Goal: Task Accomplishment & Management: Use online tool/utility

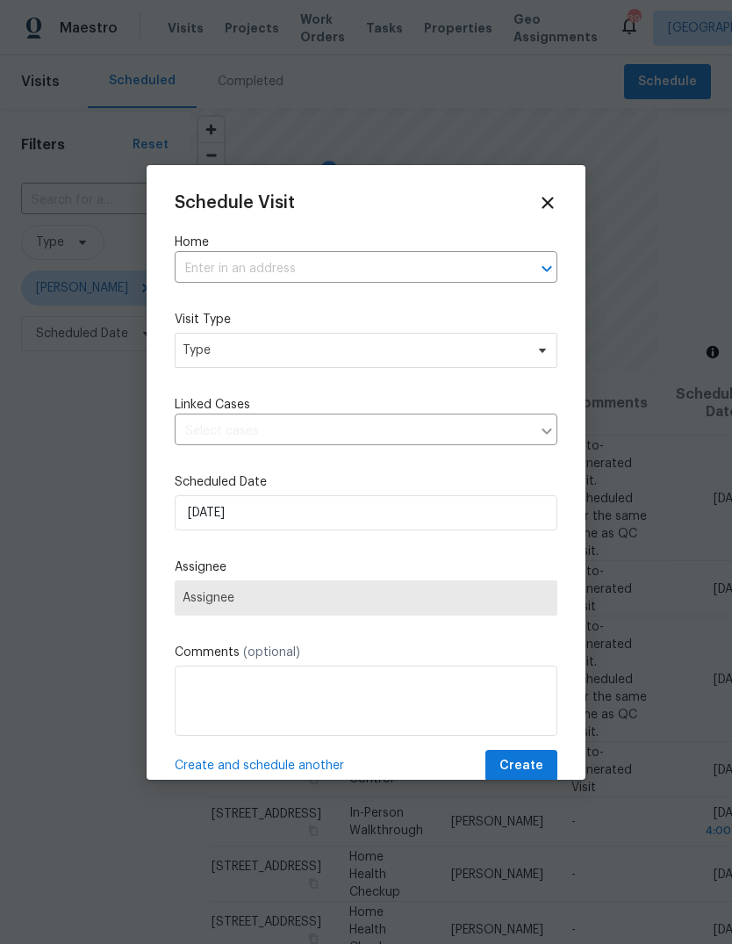
scroll to position [616, 0]
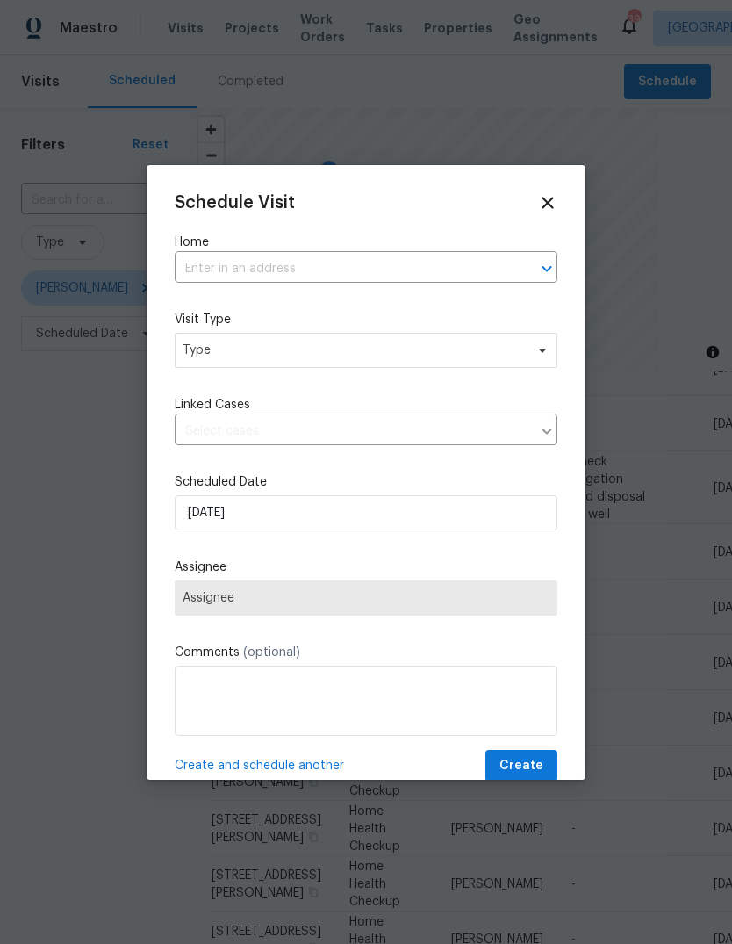
click at [228, 274] on input "text" at bounding box center [342, 269] width 334 height 27
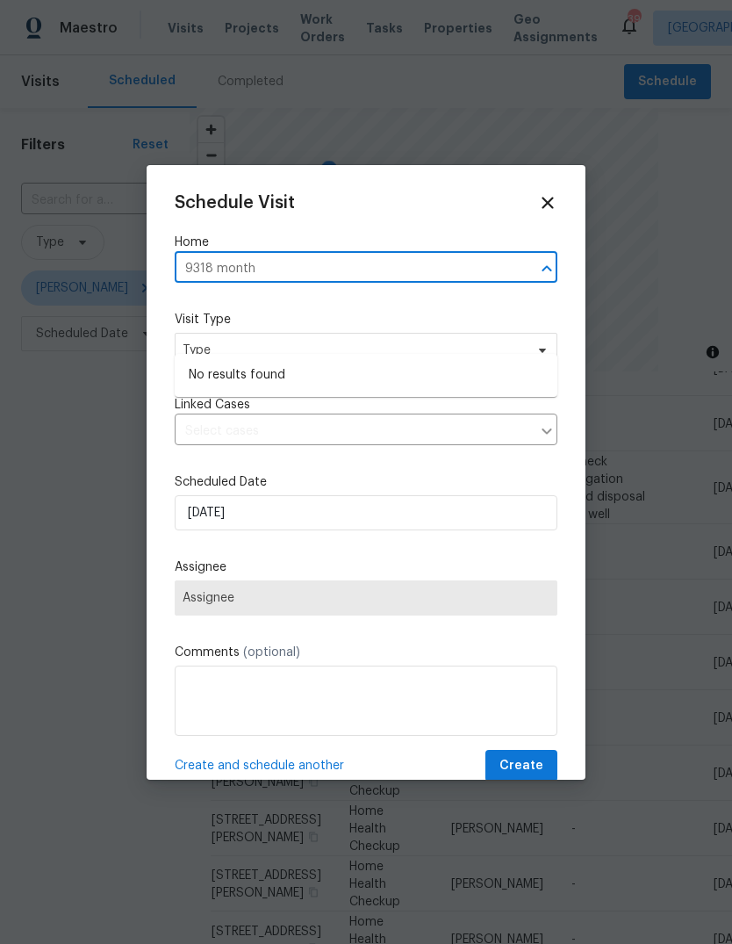
click at [263, 270] on input "9318 month" at bounding box center [342, 269] width 334 height 27
type input "9318 mont"
click at [227, 361] on li "[STREET_ADDRESS]" at bounding box center [366, 375] width 383 height 29
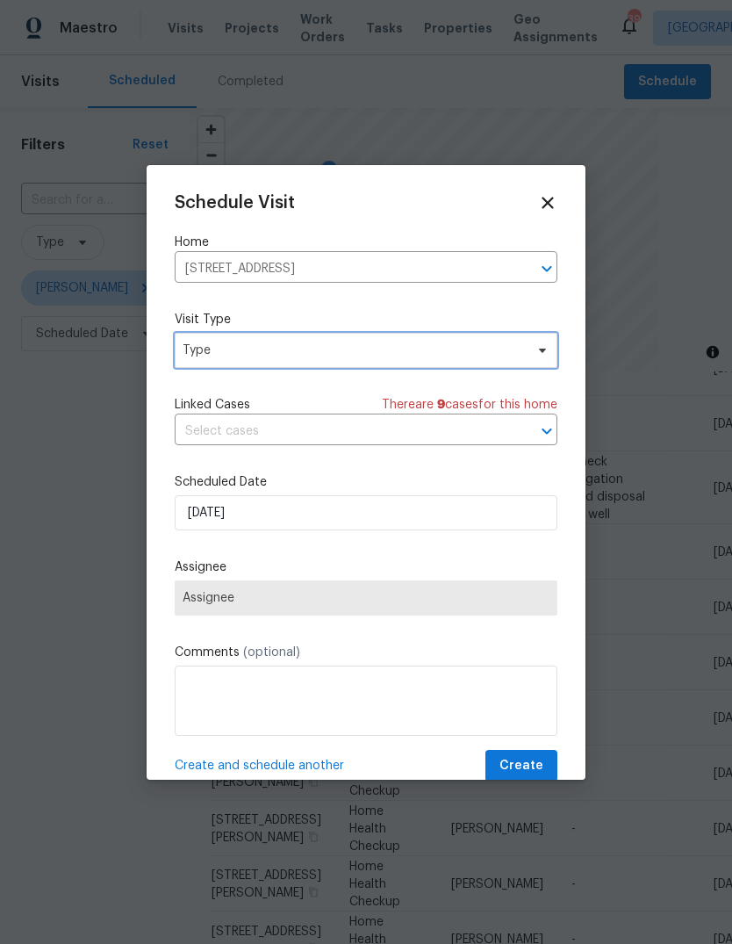
click at [220, 353] on span "Type" at bounding box center [354, 351] width 342 height 18
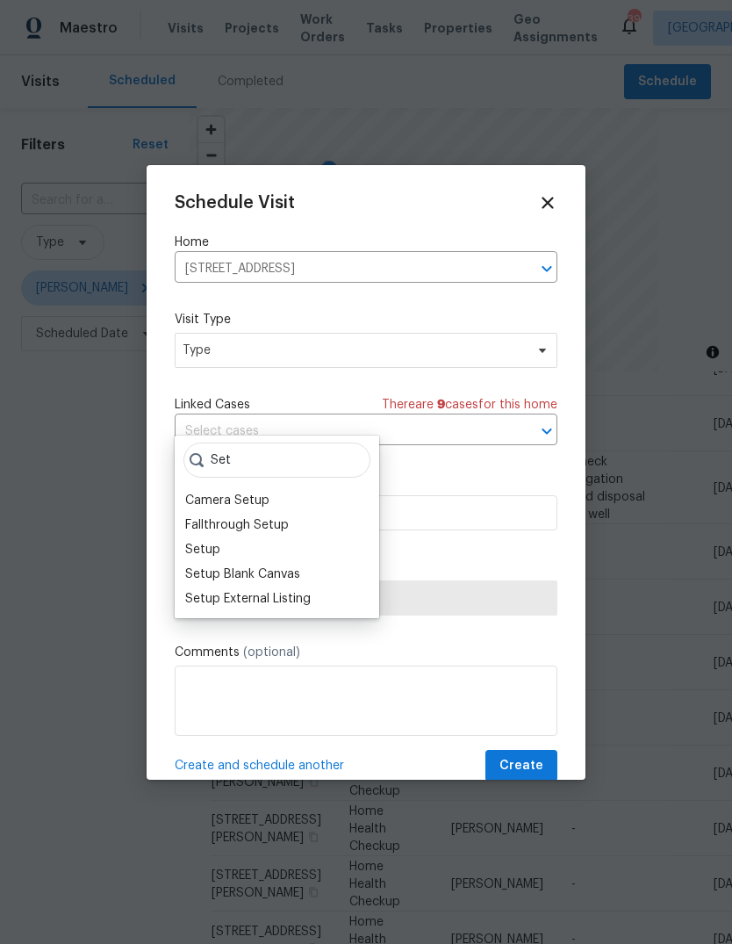
type input "Set"
click at [209, 590] on div "Setup External Listing" at bounding box center [248, 599] width 126 height 18
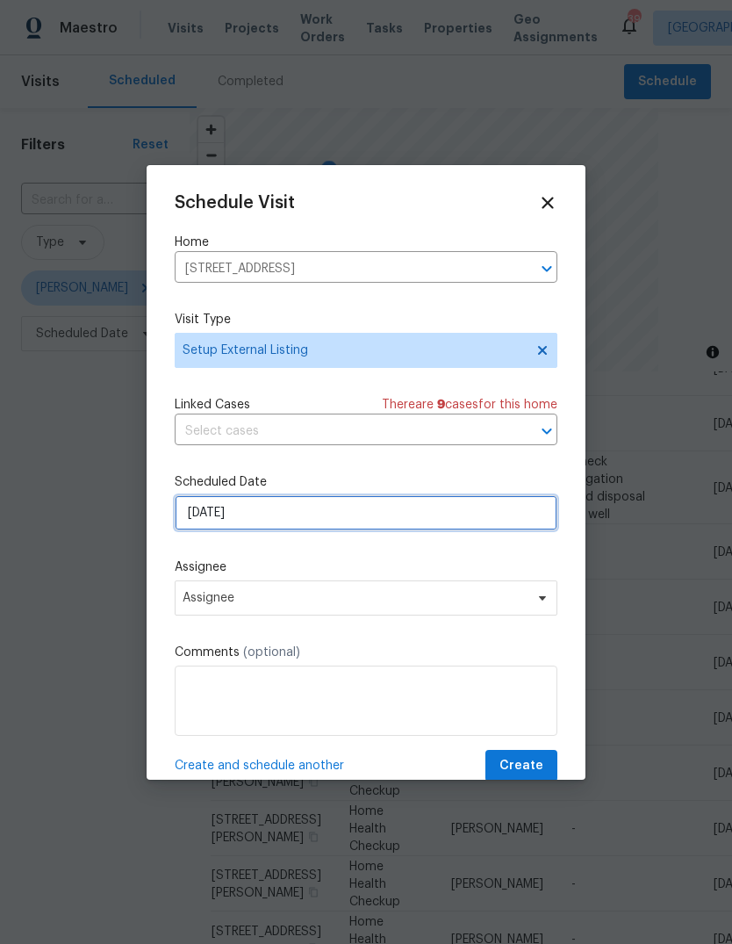
click at [210, 518] on input "[DATE]" at bounding box center [366, 512] width 383 height 35
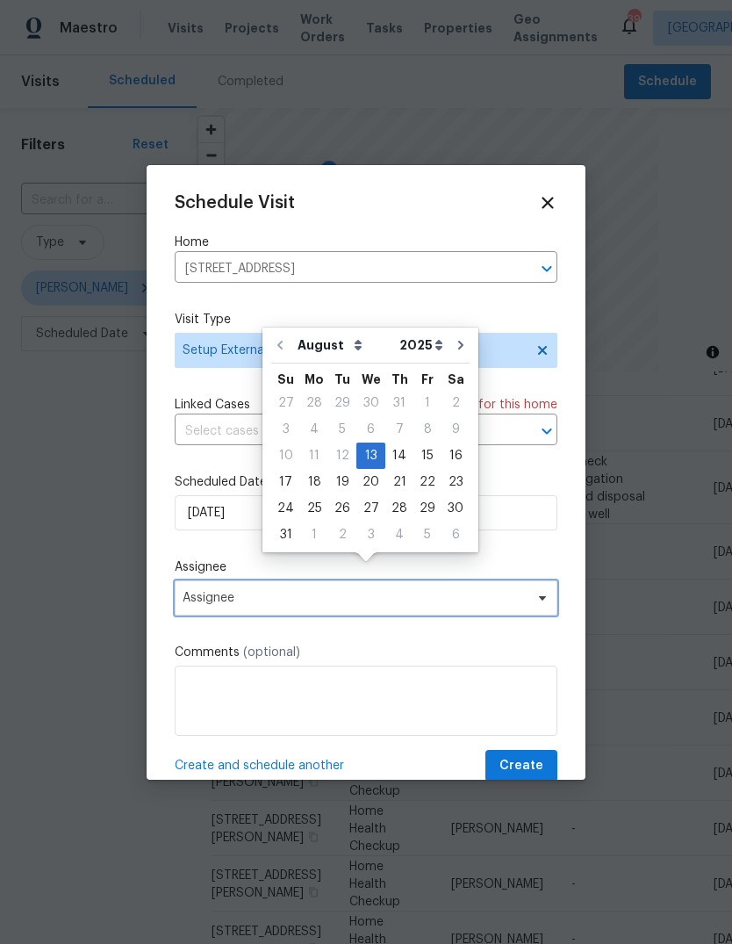
click at [196, 595] on span "Assignee" at bounding box center [355, 598] width 344 height 14
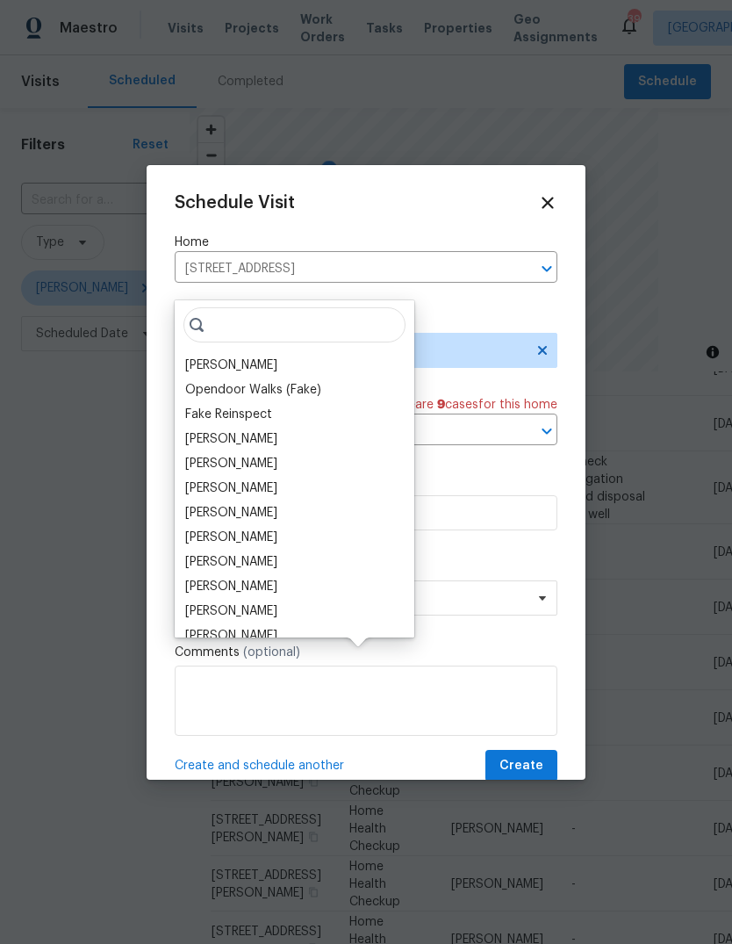
click at [210, 356] on div "[PERSON_NAME]" at bounding box center [231, 365] width 92 height 18
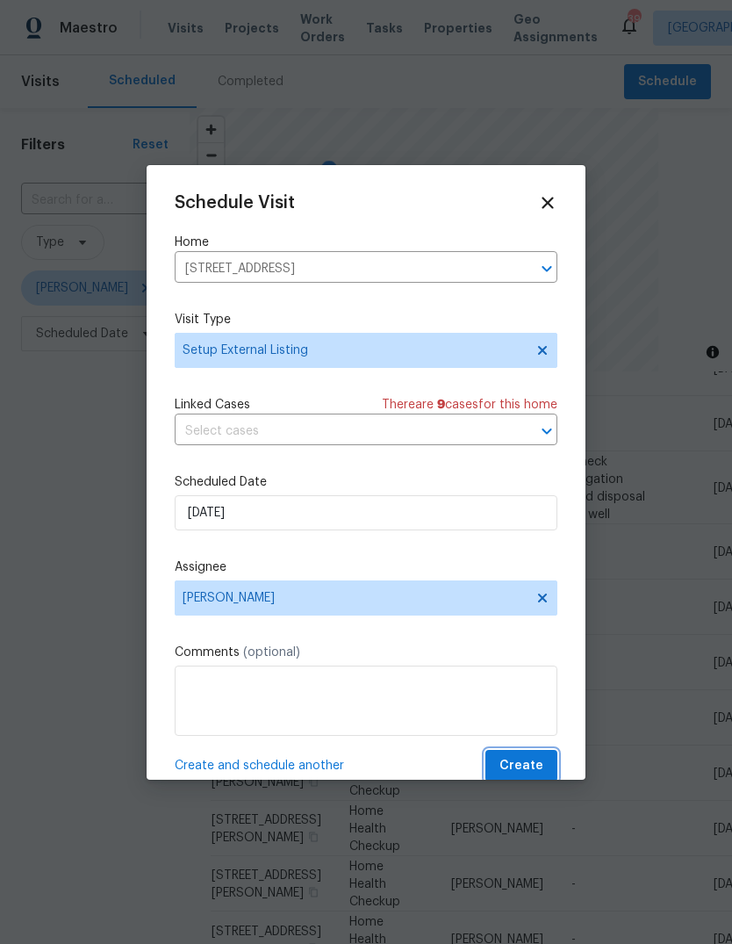
click at [519, 767] on span "Create" at bounding box center [522, 766] width 44 height 22
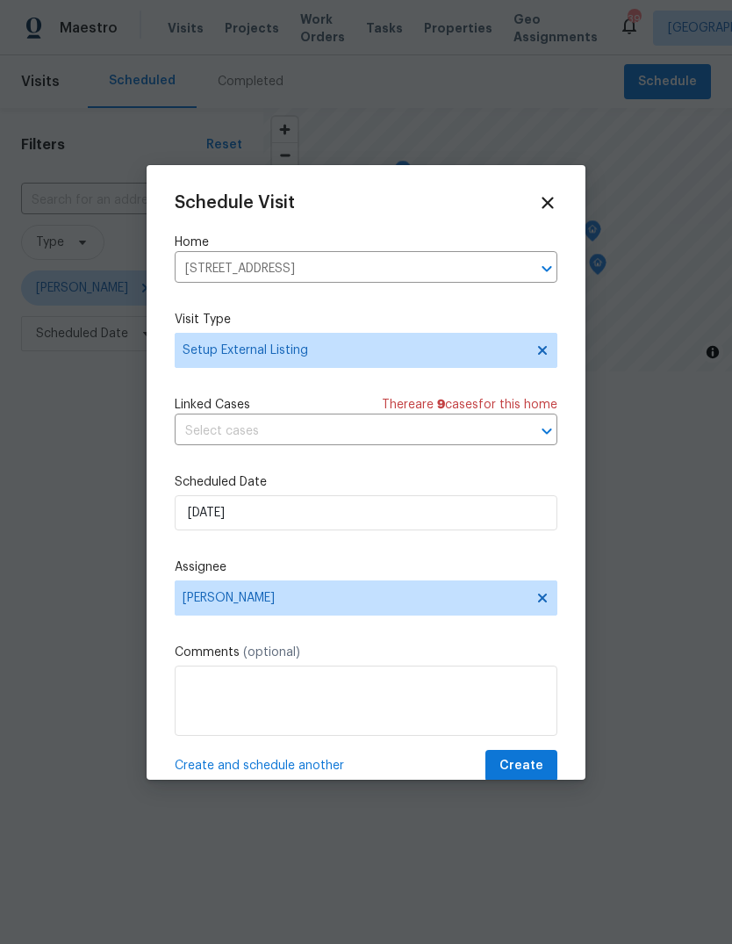
scroll to position [0, 0]
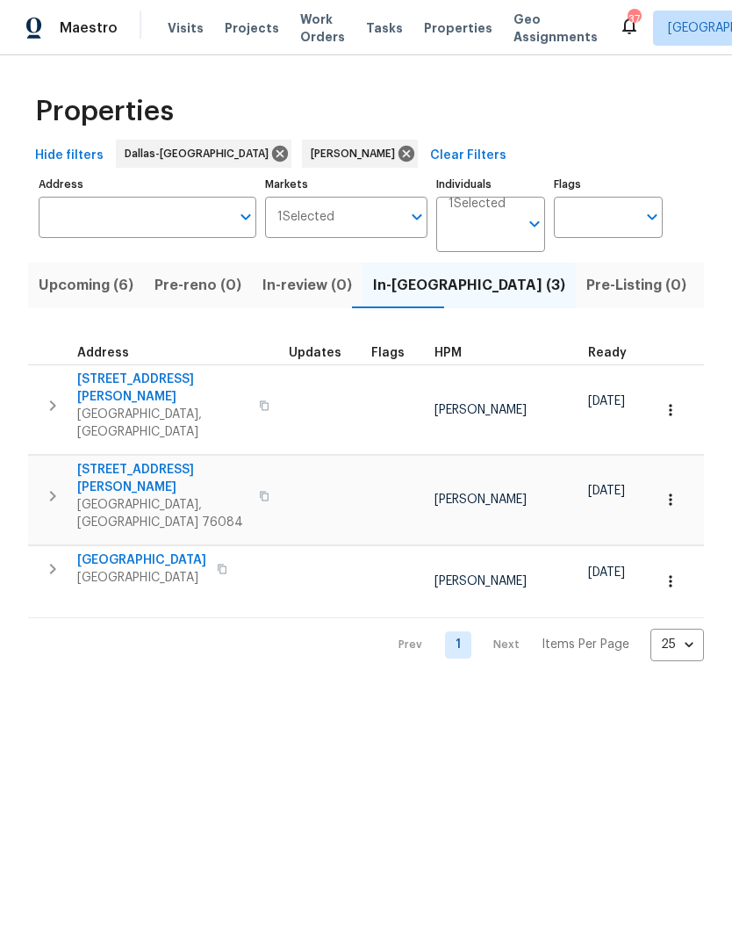
click at [155, 551] on span "[GEOGRAPHIC_DATA]" at bounding box center [141, 560] width 129 height 18
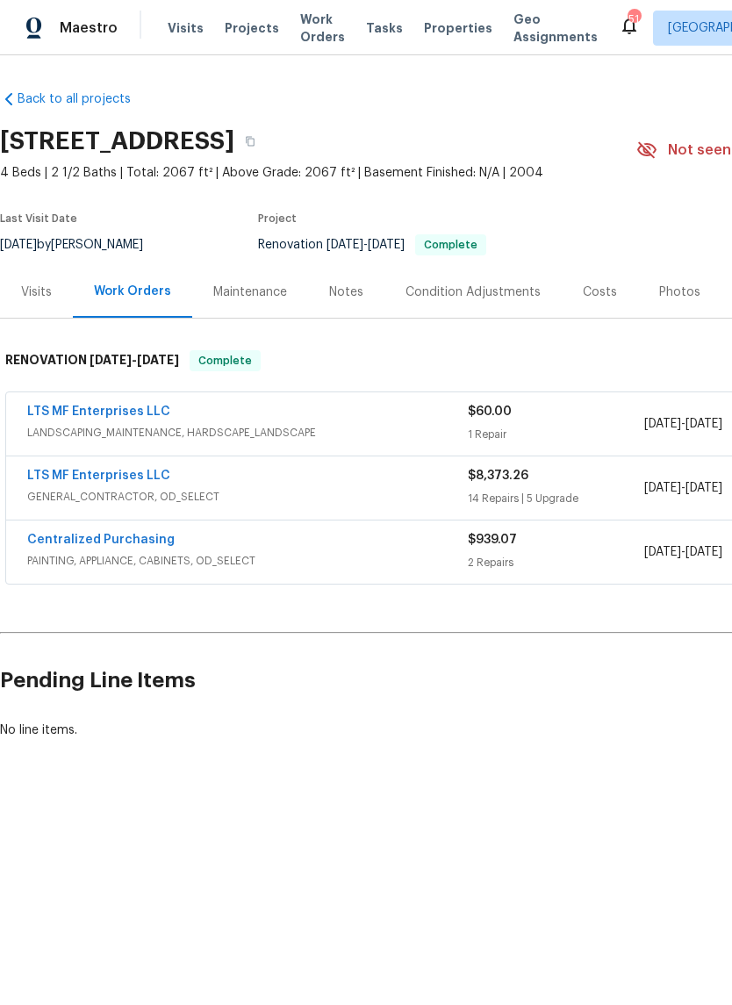
click at [356, 291] on div "Notes" at bounding box center [346, 293] width 34 height 18
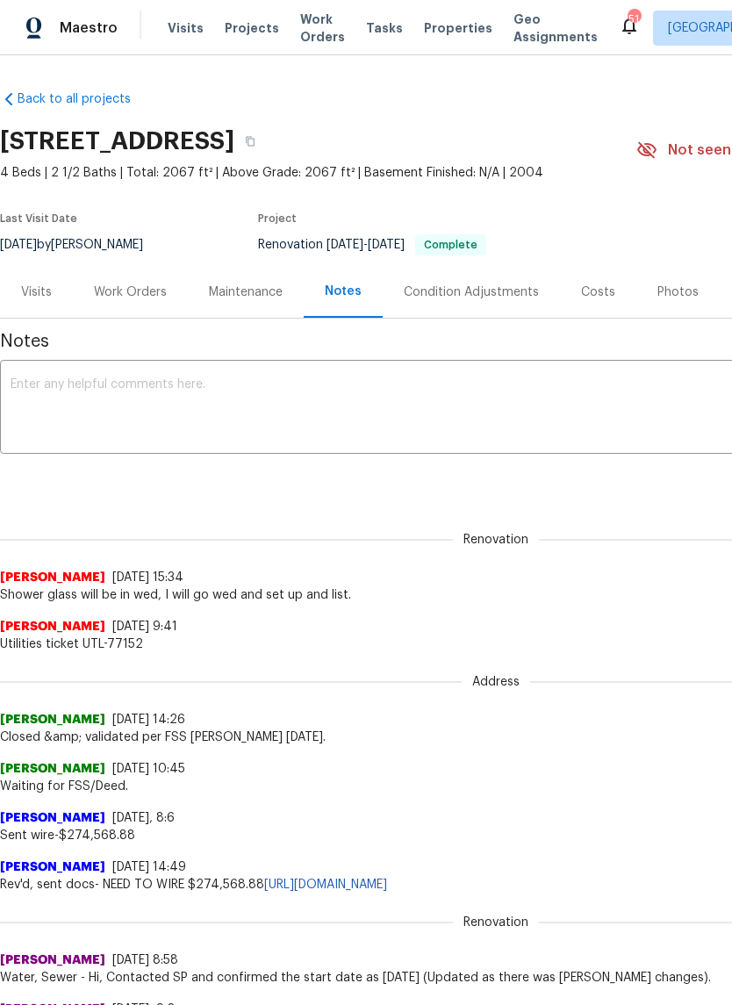
click at [56, 382] on textarea at bounding box center [496, 408] width 971 height 61
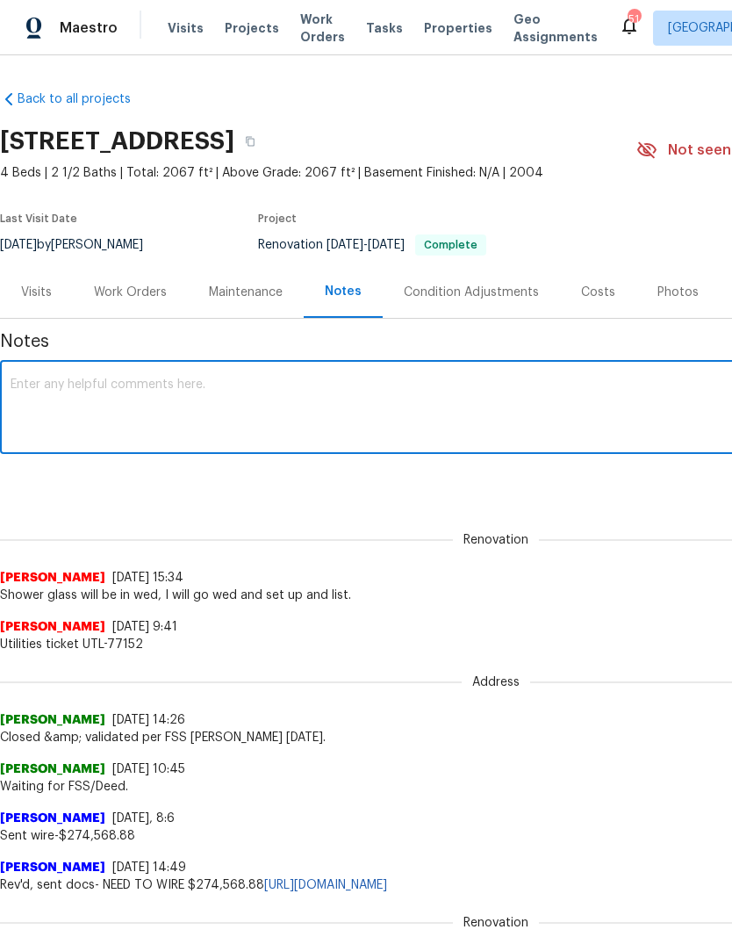
paste textarea "Debris- All interior/exterior debris, and personal items have been removed. (Do…"
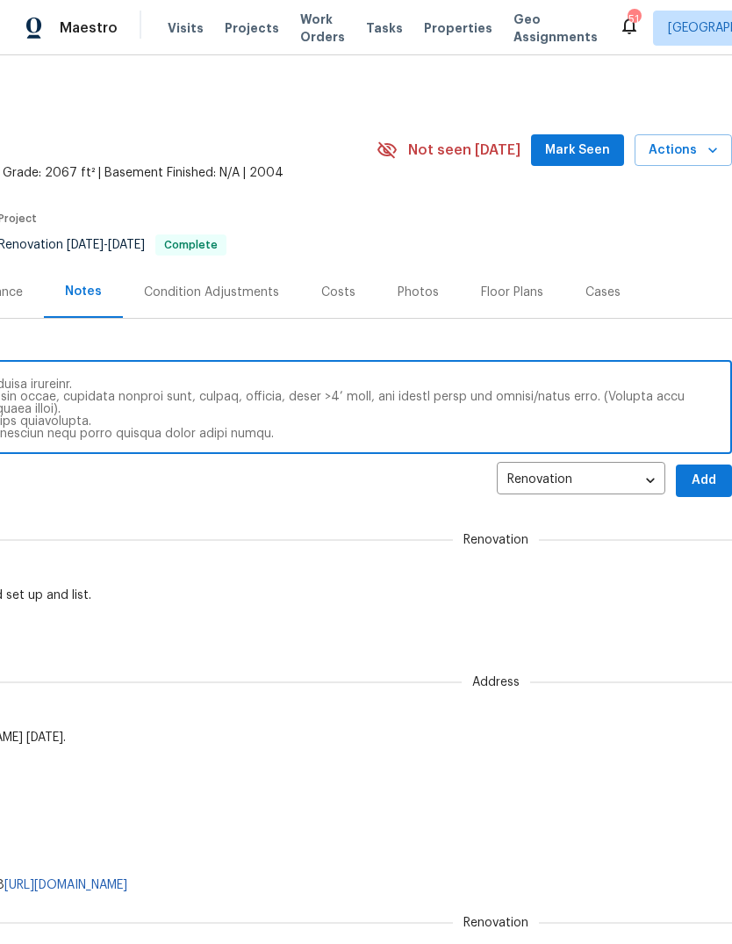
scroll to position [0, 260]
type textarea "Debris- All interior/exterior debris, and personal items have been removed. (Do…"
click at [703, 482] on span "Add" at bounding box center [704, 481] width 28 height 22
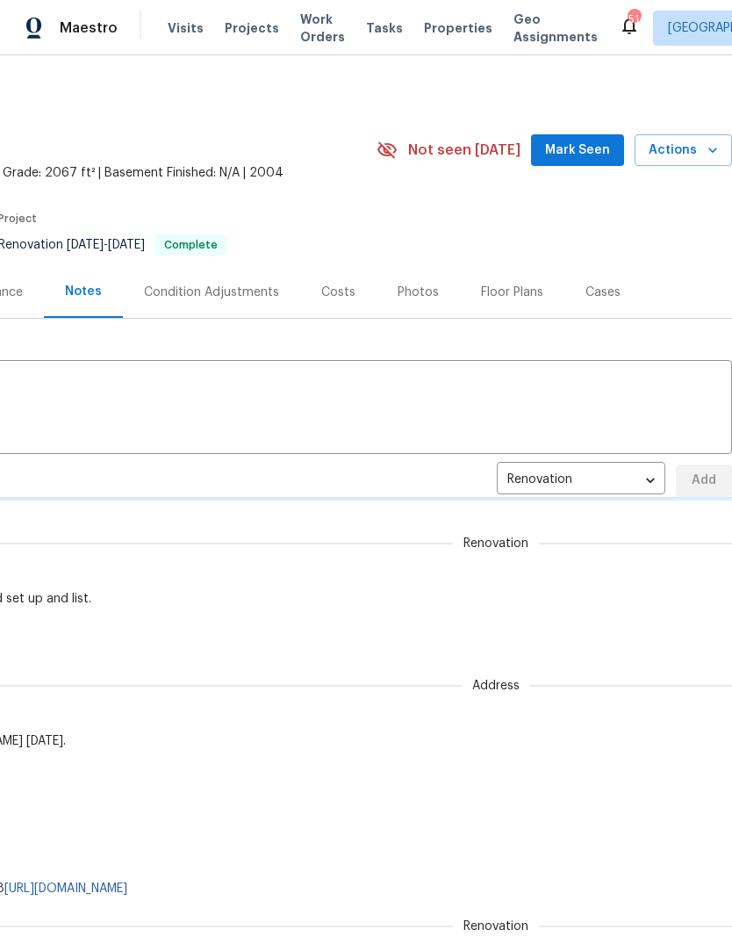
scroll to position [0, 0]
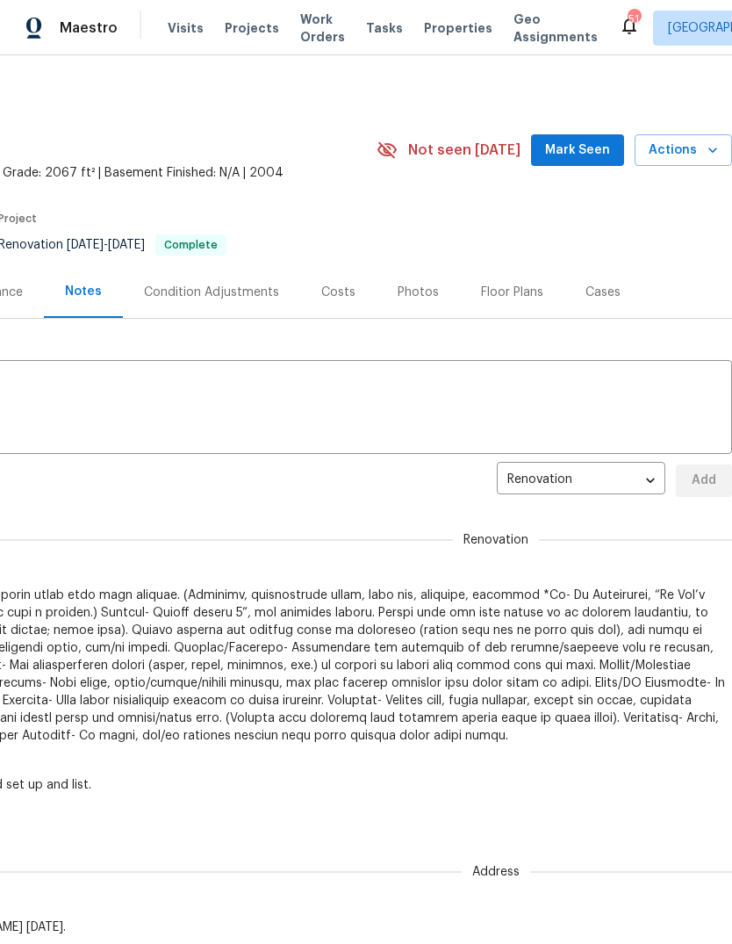
click at [692, 160] on span "Actions" at bounding box center [683, 151] width 69 height 22
click at [684, 146] on span "Actions" at bounding box center [683, 151] width 69 height 22
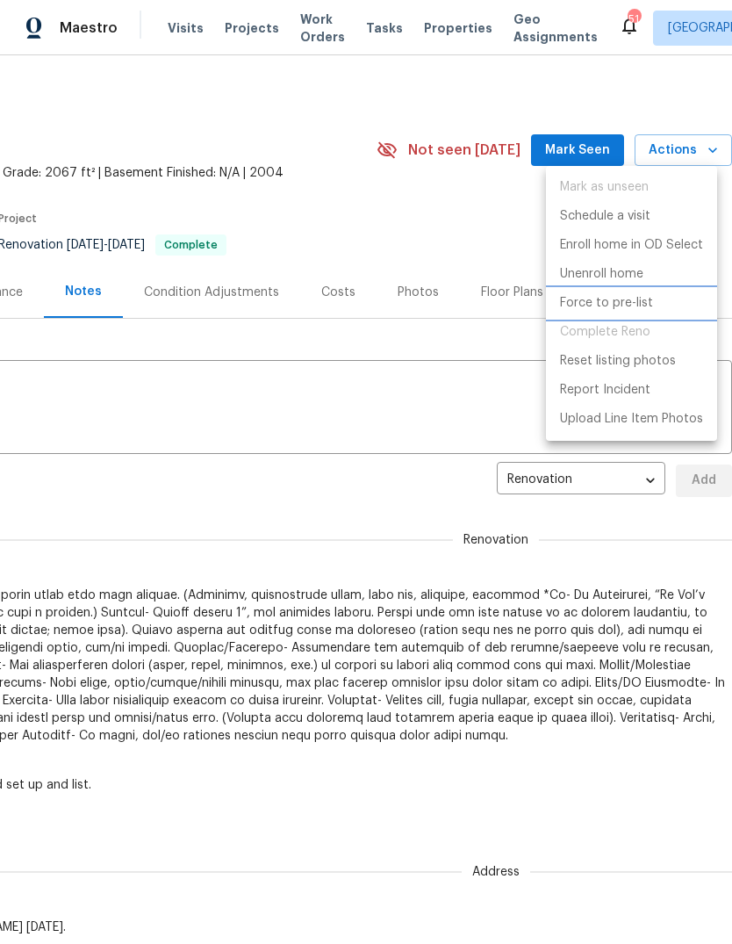
click at [630, 309] on p "Force to pre-list" at bounding box center [606, 303] width 93 height 18
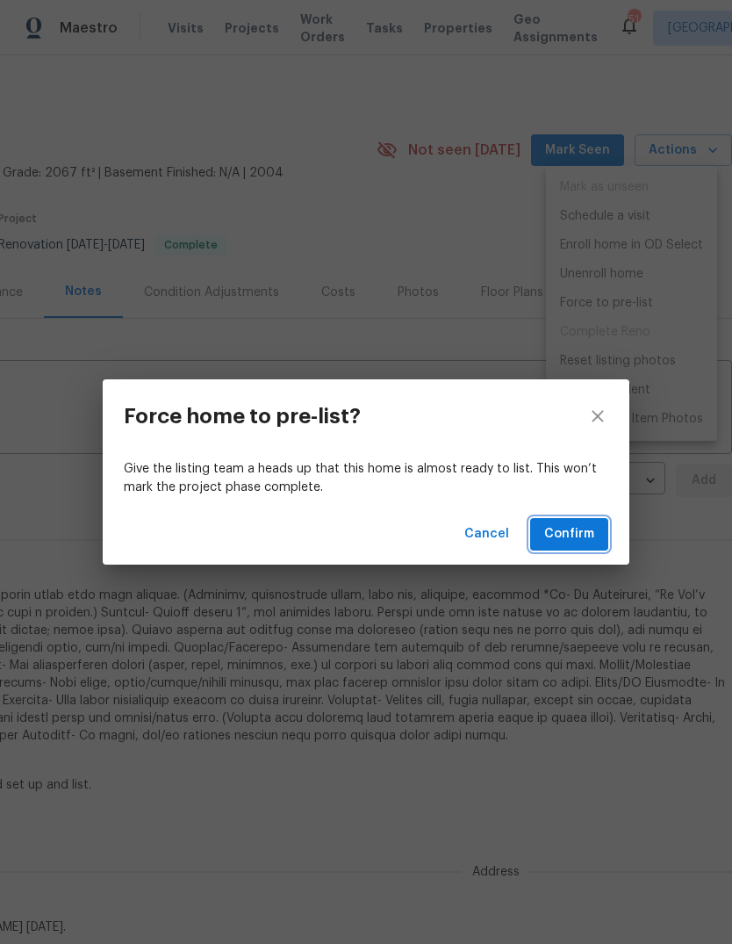
click at [570, 532] on span "Confirm" at bounding box center [569, 534] width 50 height 22
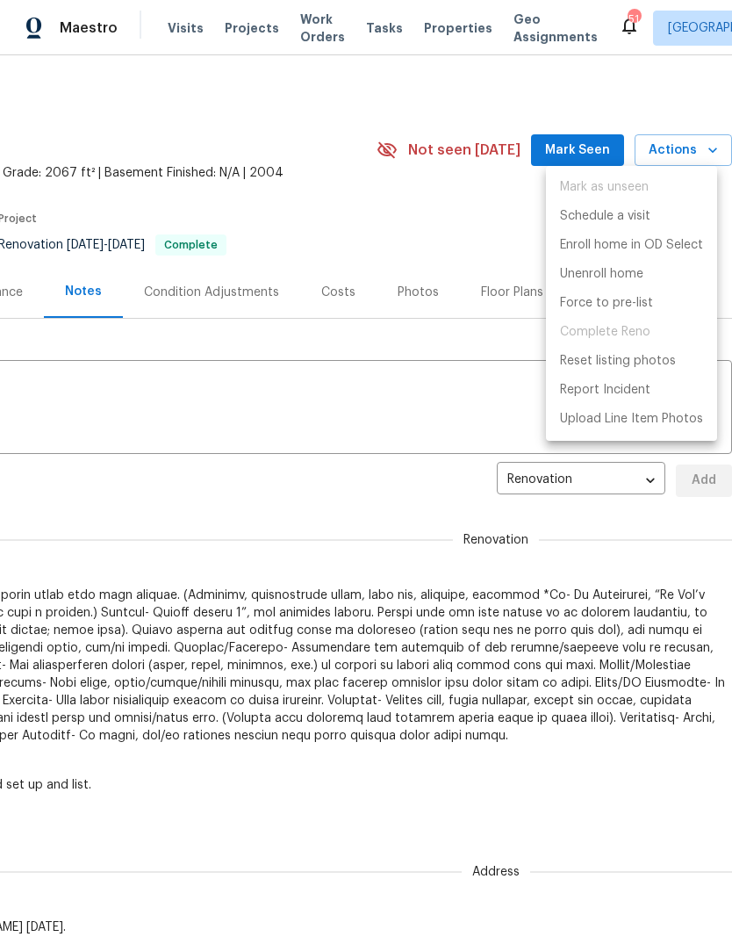
click at [339, 233] on div at bounding box center [366, 472] width 732 height 944
